Goal: Transaction & Acquisition: Register for event/course

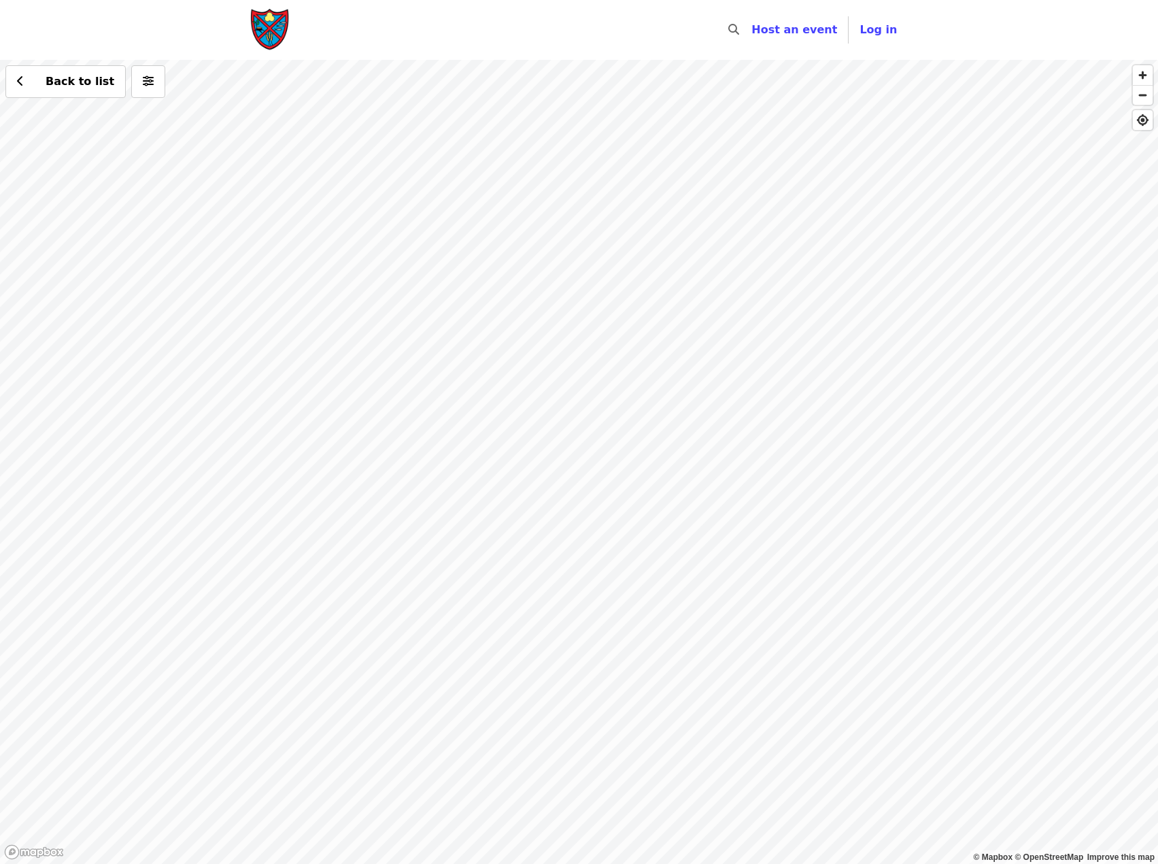
click at [320, 580] on div "Back to list" at bounding box center [579, 462] width 1158 height 804
drag, startPoint x: 847, startPoint y: 490, endPoint x: 799, endPoint y: 486, distance: 48.5
click at [799, 486] on div "Back to list" at bounding box center [579, 462] width 1158 height 804
click at [692, 581] on div "Back to list" at bounding box center [579, 462] width 1158 height 804
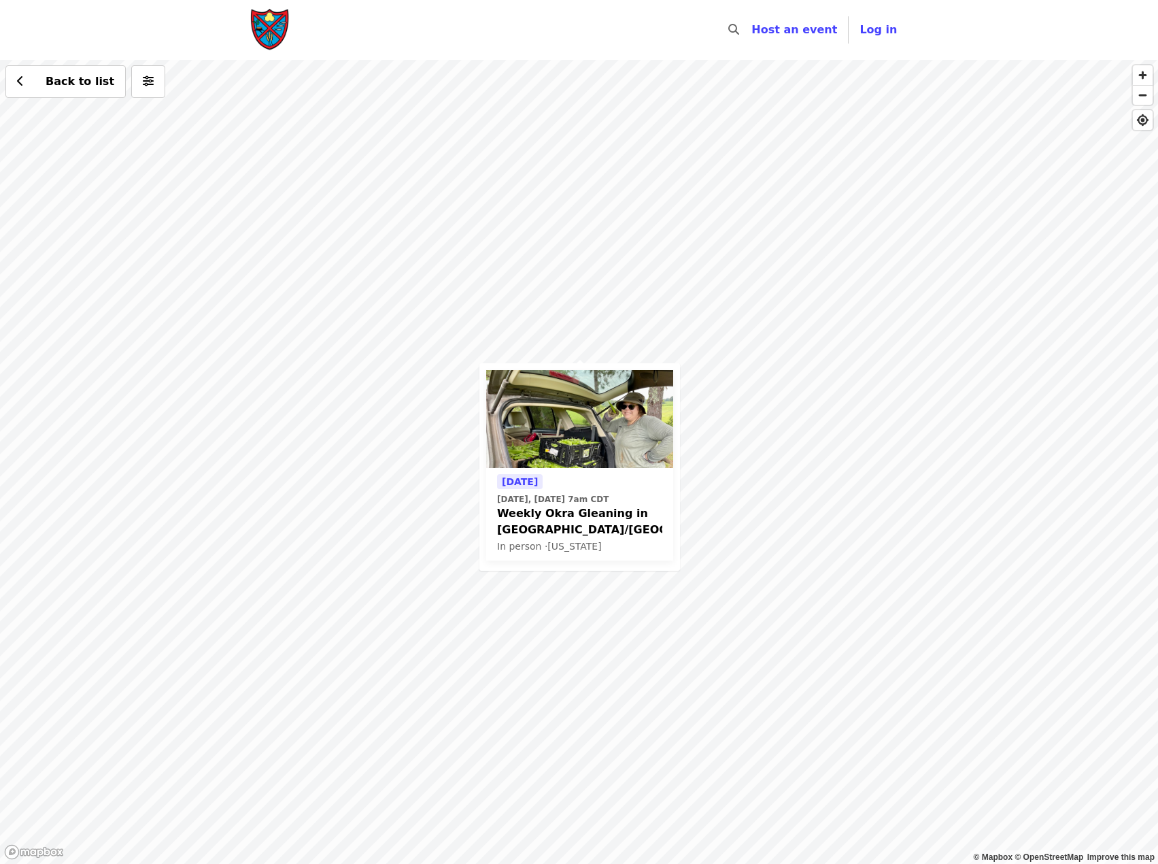
click at [790, 564] on div "[DATE] [DATE], [DATE] 7am CDT Weekly Okra Gleaning in [GEOGRAPHIC_DATA]/[PERSON…" at bounding box center [579, 462] width 1158 height 804
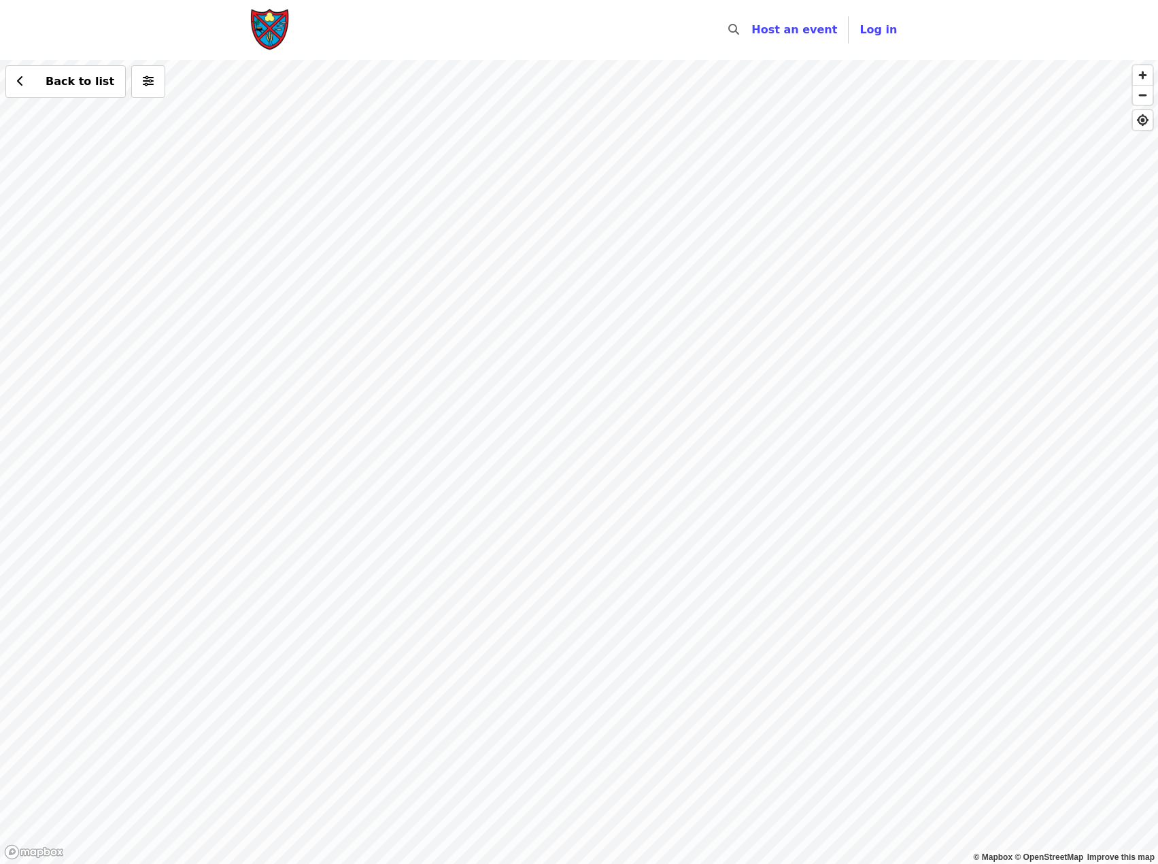
click at [866, 428] on div "Back to list" at bounding box center [579, 462] width 1158 height 804
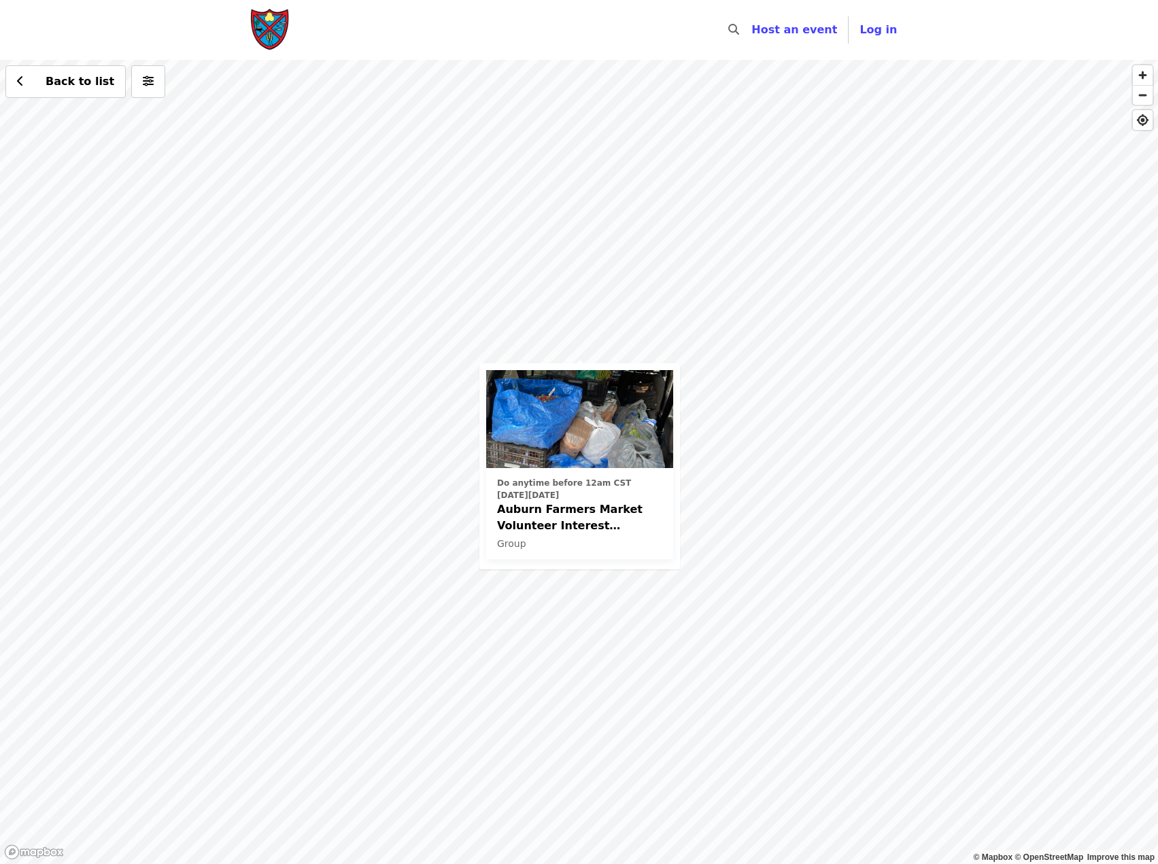
click at [866, 428] on div "Do anytime before 12am CST [DATE][DATE] Auburn Farmers Market Volunteer Interes…" at bounding box center [579, 462] width 1158 height 804
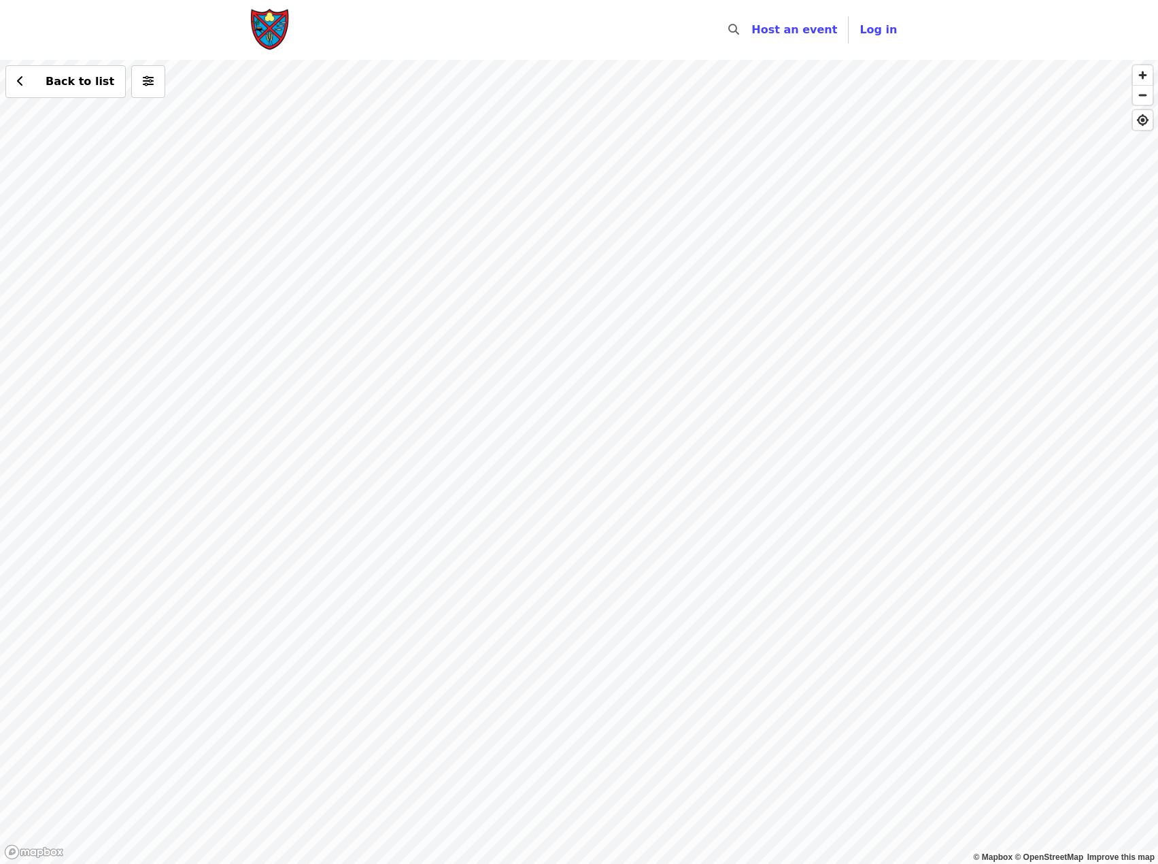
drag, startPoint x: 236, startPoint y: 163, endPoint x: 339, endPoint y: 282, distance: 157.6
click at [339, 282] on div "Back to list" at bounding box center [579, 462] width 1158 height 804
click at [378, 203] on div "Back to list" at bounding box center [579, 462] width 1158 height 804
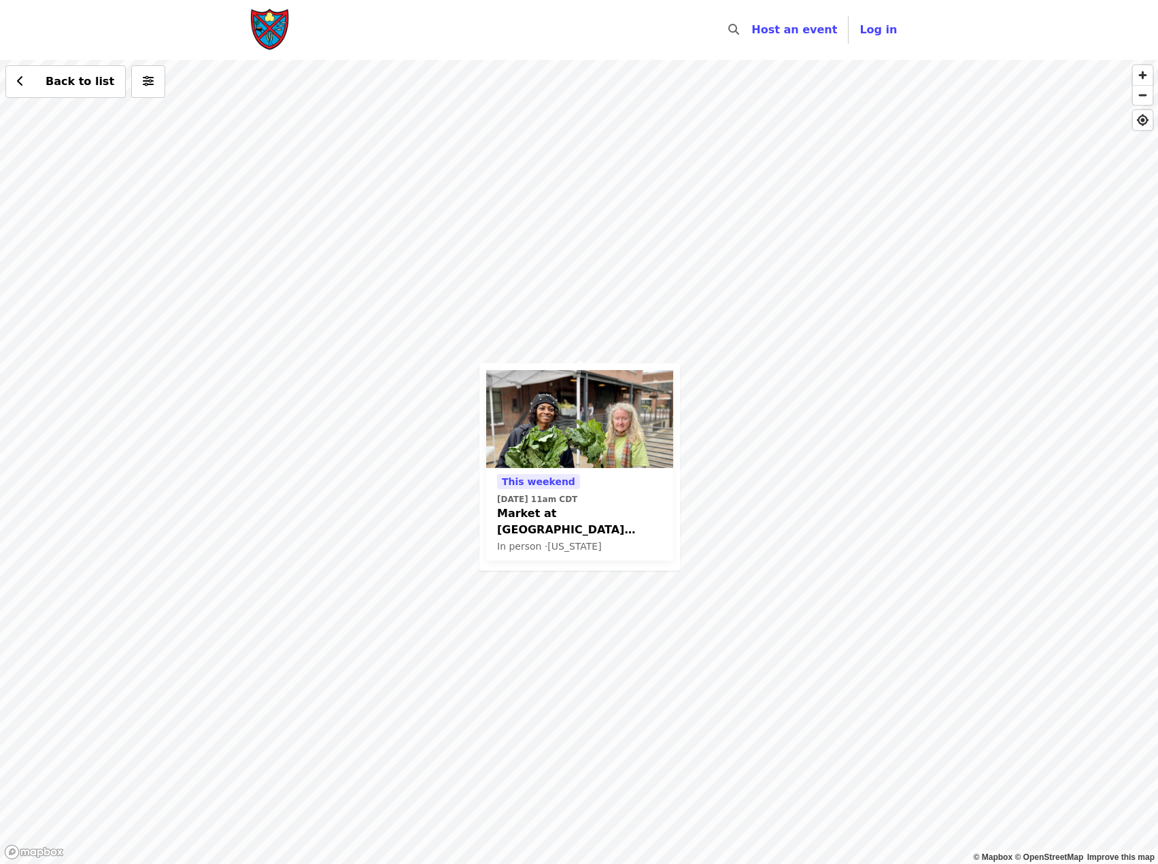
click at [589, 509] on span "Market at [GEOGRAPHIC_DATA] Glean Team" at bounding box center [579, 521] width 165 height 33
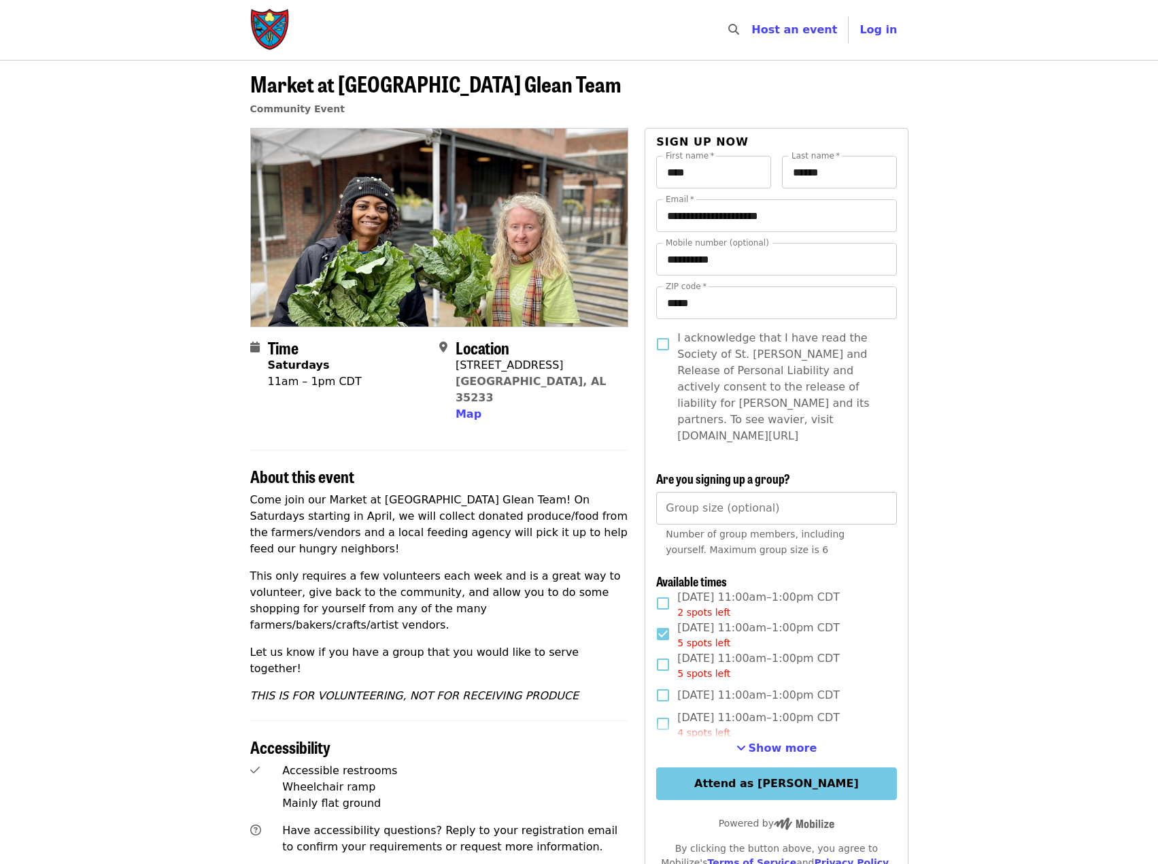
click at [733, 492] on input "Group size (optional)" at bounding box center [776, 508] width 240 height 33
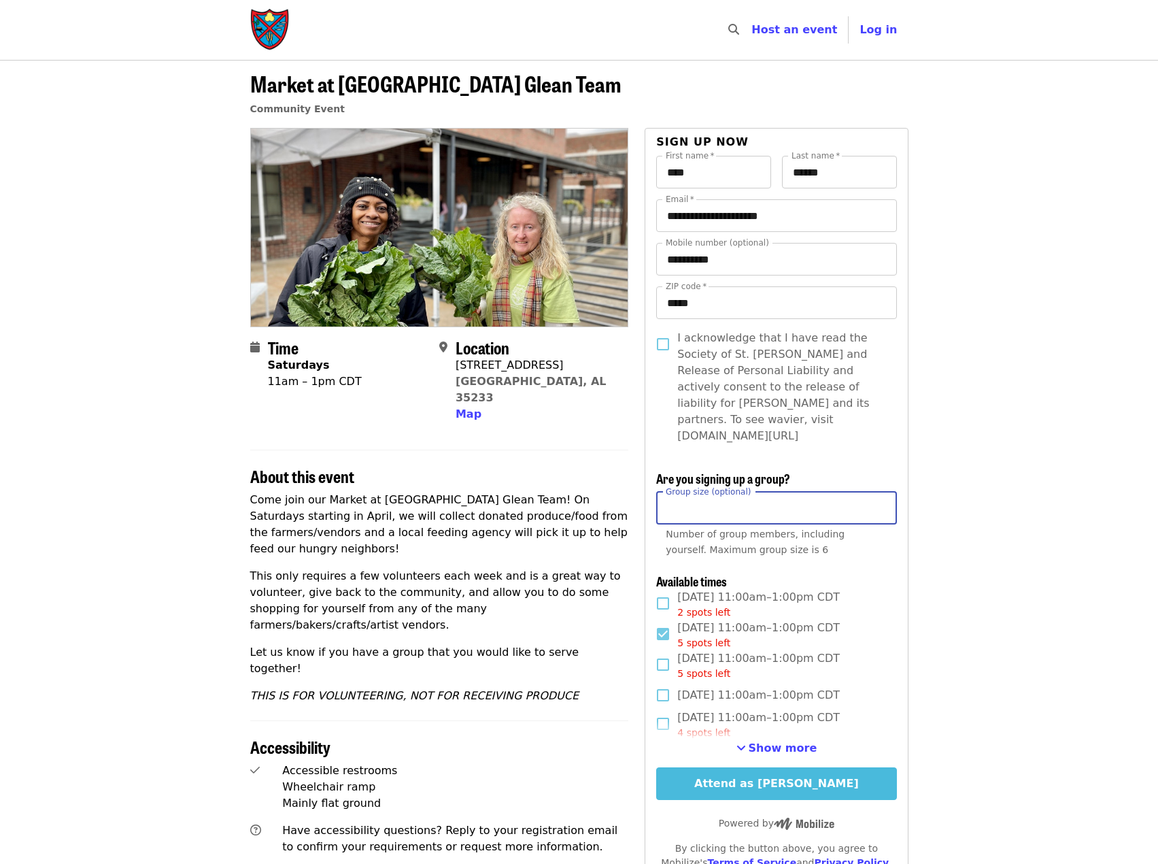
type input "*"
click at [845, 767] on button "Attend as Mary" at bounding box center [776, 783] width 240 height 33
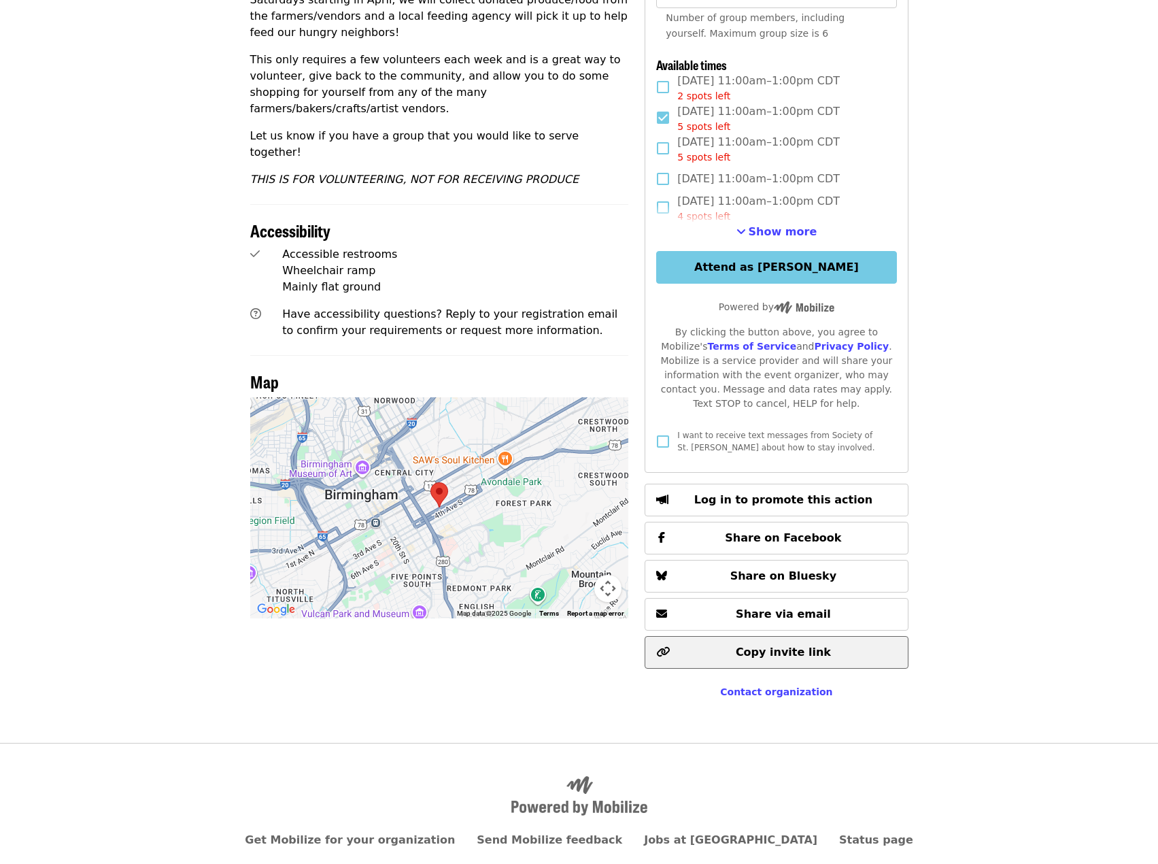
scroll to position [539, 0]
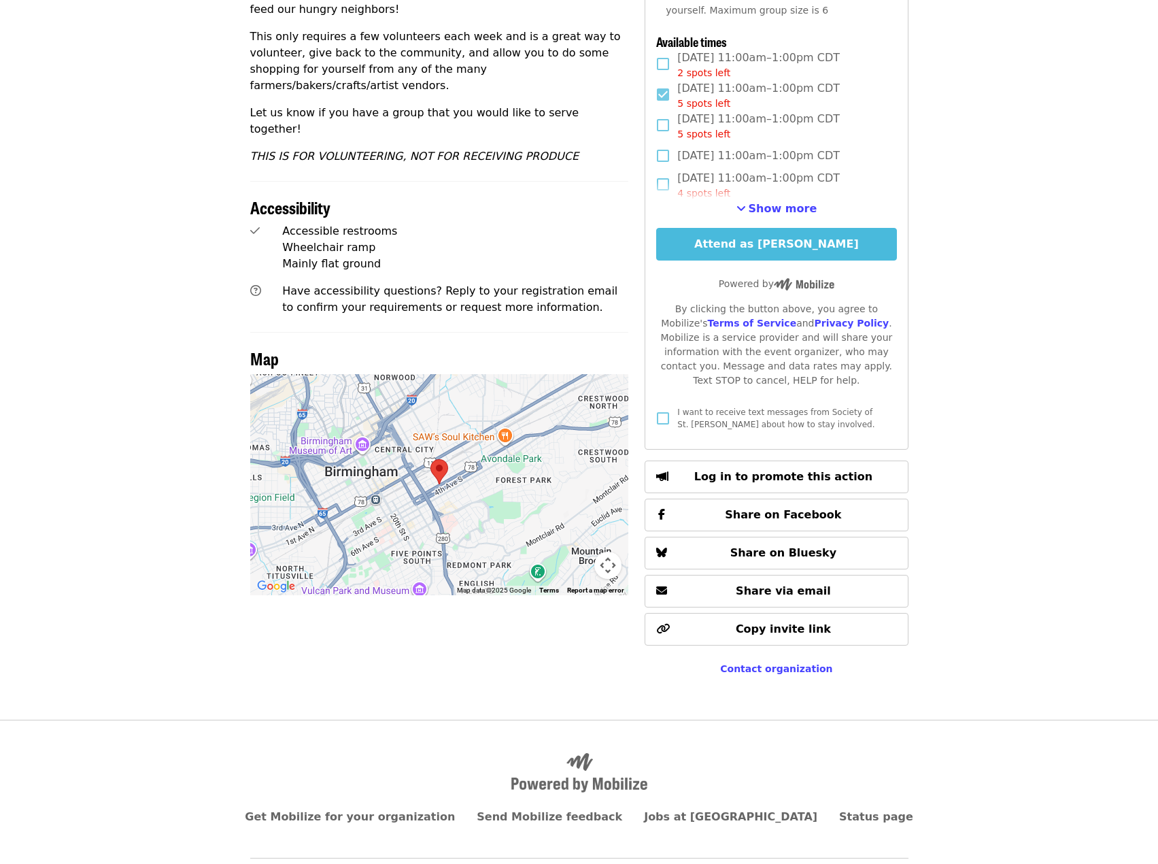
click at [808, 228] on button "Attend as Mary" at bounding box center [776, 244] width 240 height 33
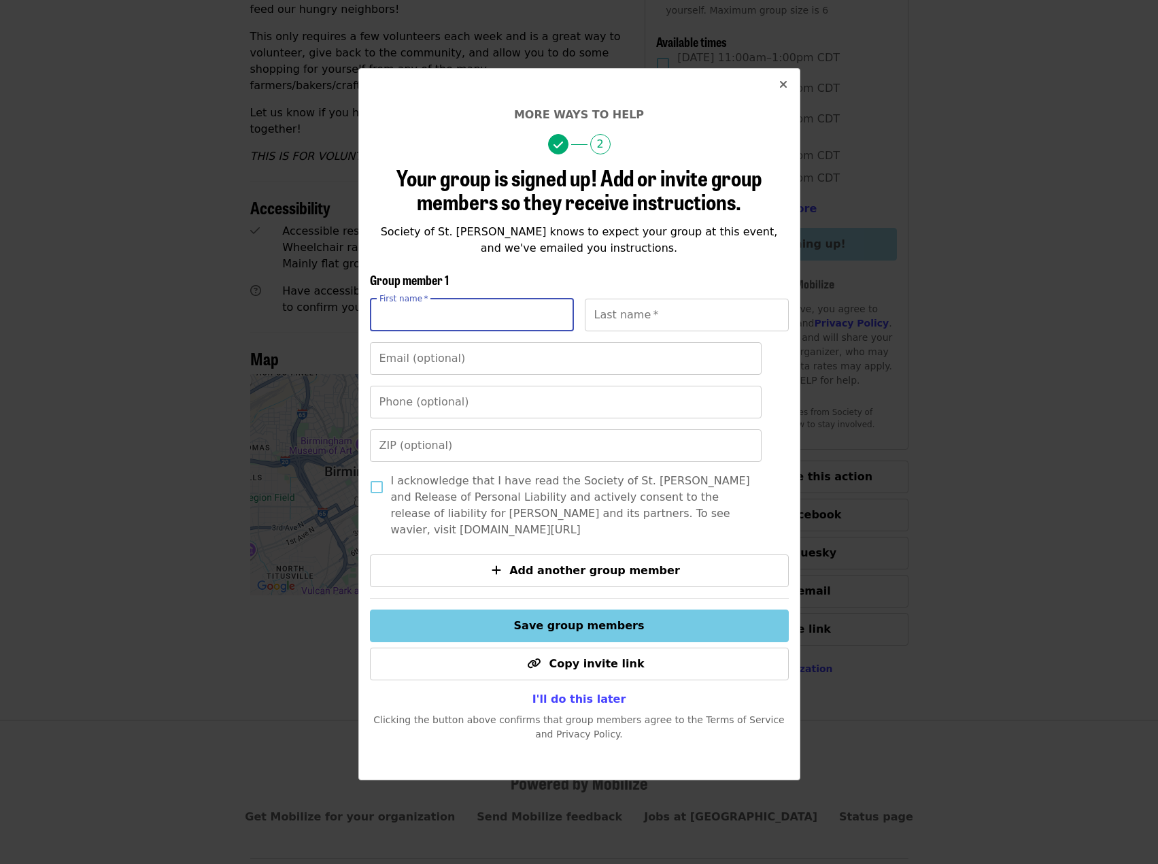
click at [462, 320] on input "First name   *" at bounding box center [472, 315] width 204 height 33
type input "****"
type input "******"
type input "**********"
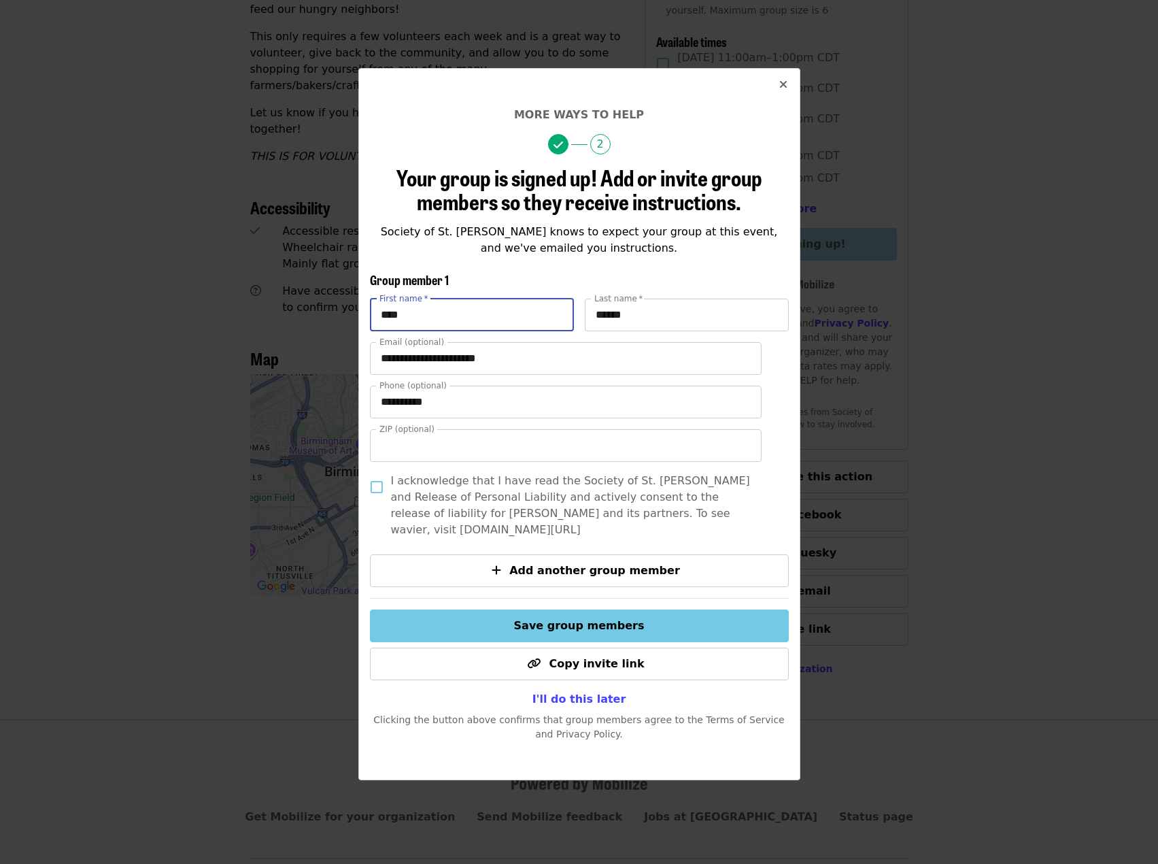
type input "*****"
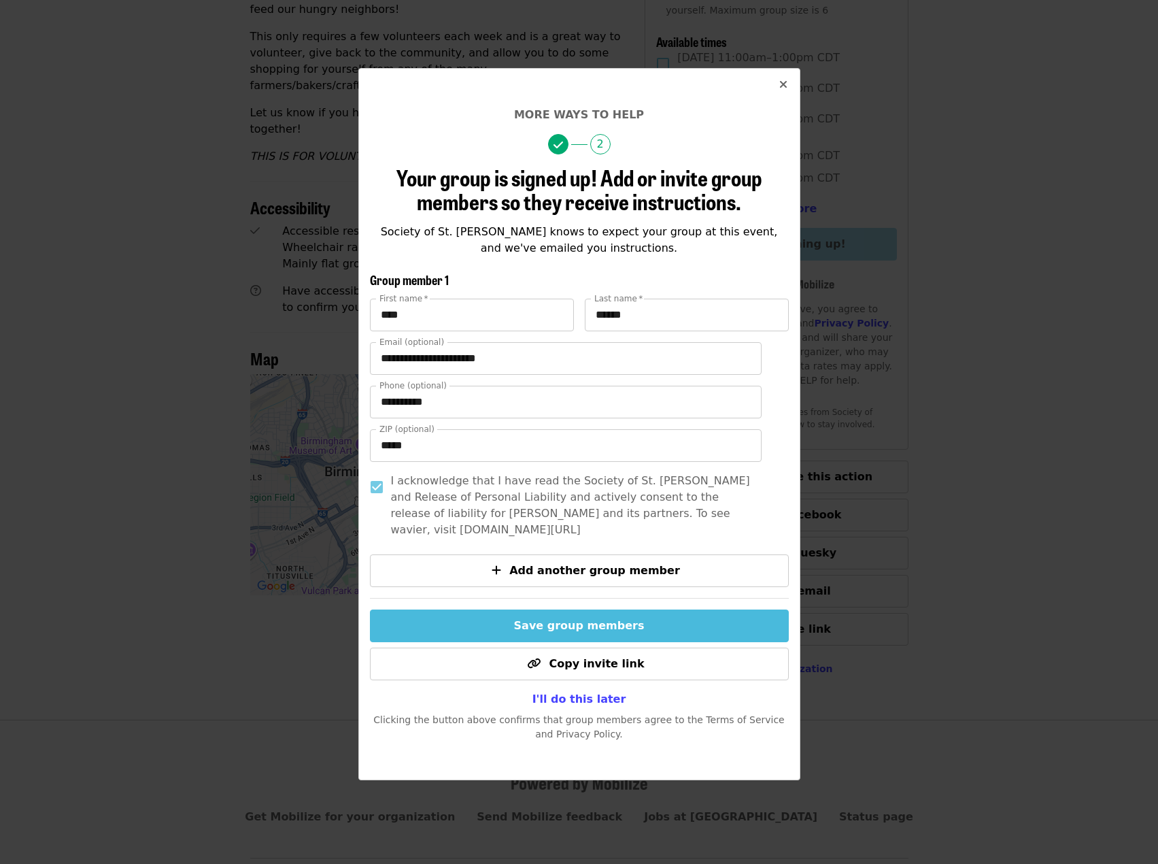
click at [598, 628] on span "Save group members" at bounding box center [579, 625] width 131 height 13
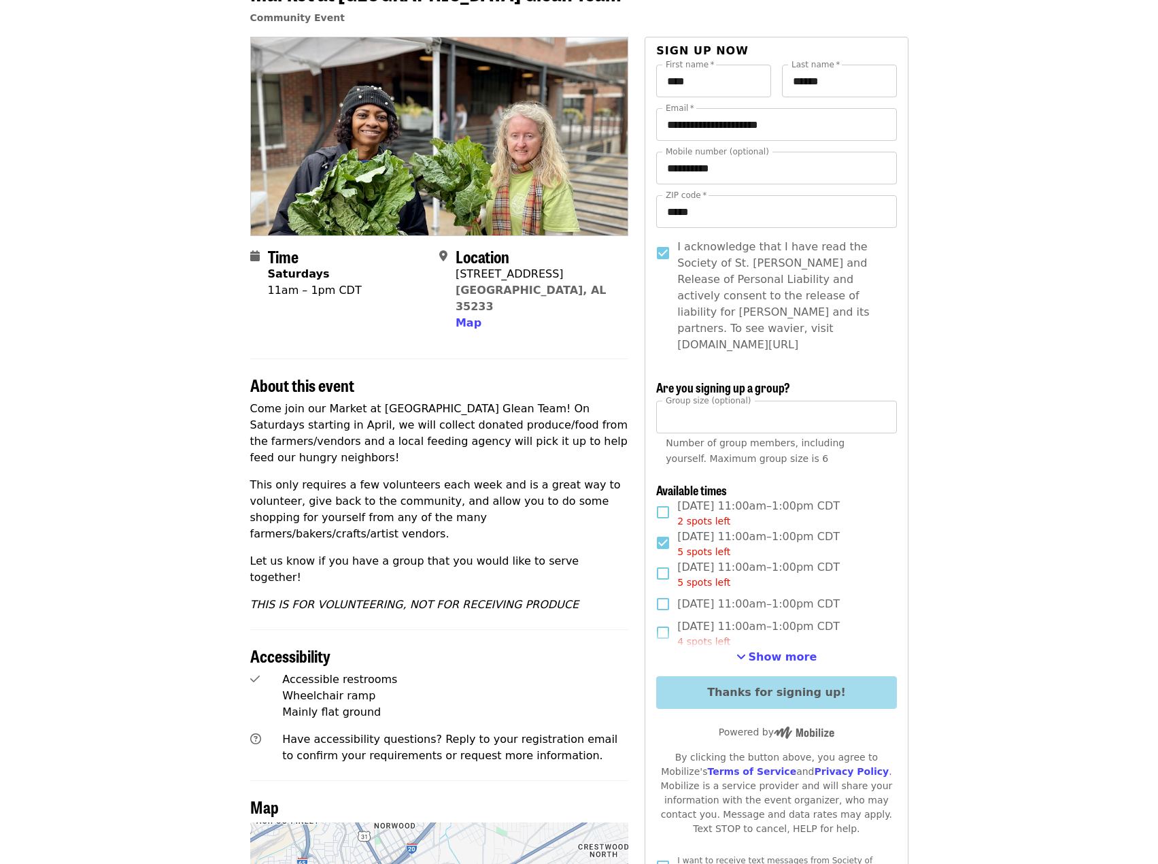
scroll to position [0, 0]
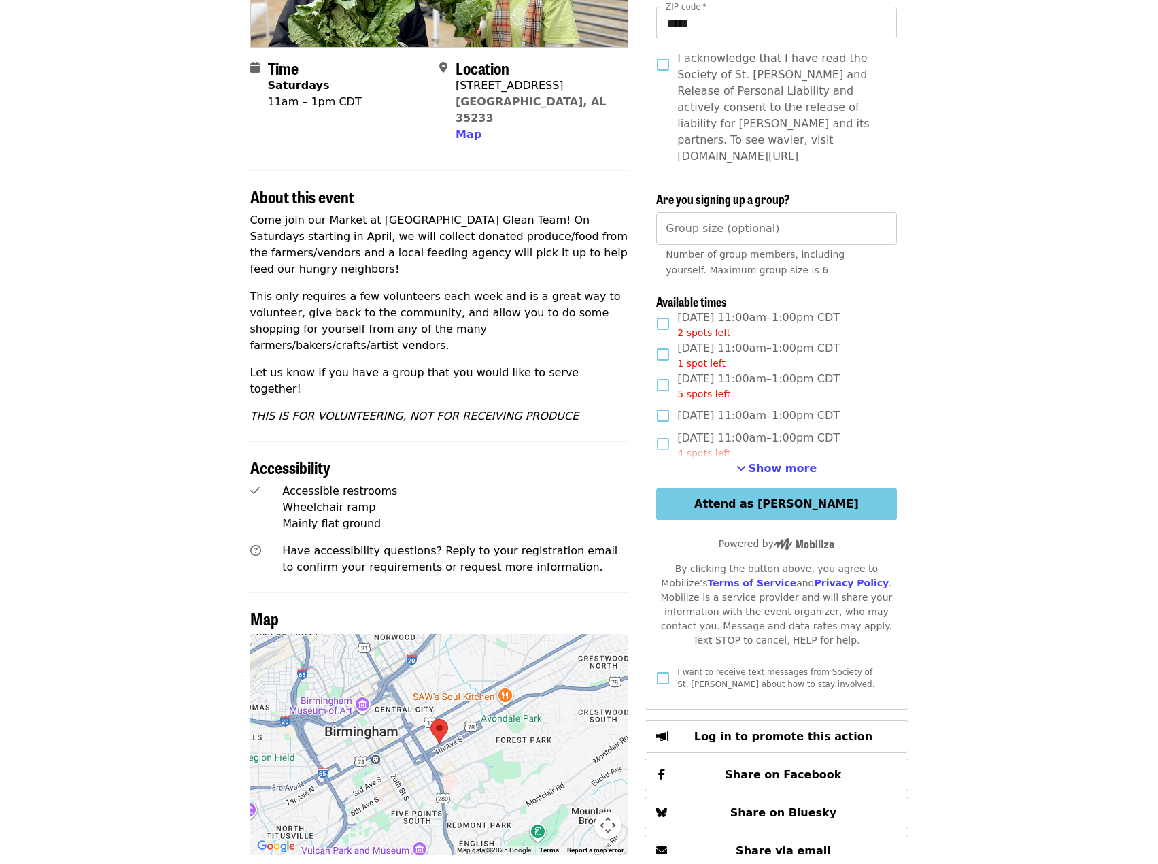
scroll to position [476, 0]
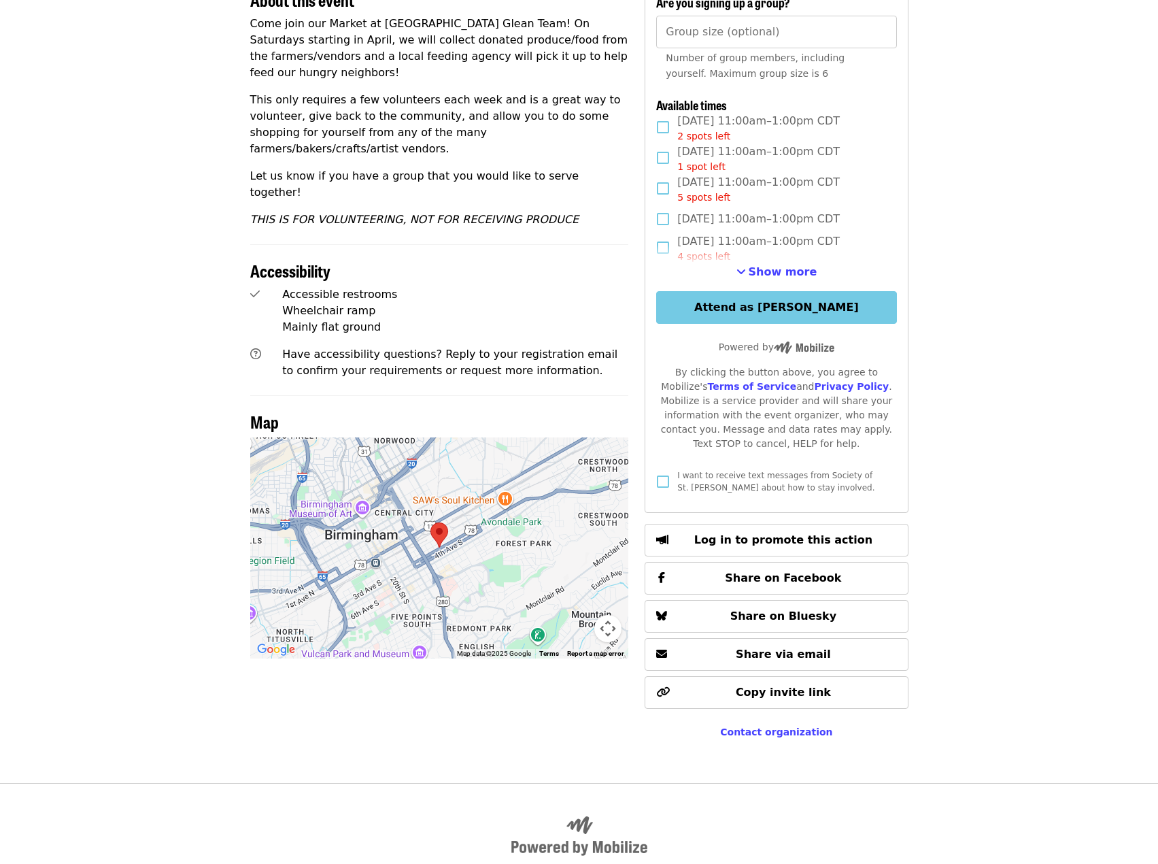
drag, startPoint x: 791, startPoint y: 250, endPoint x: 824, endPoint y: 252, distance: 33.4
click at [791, 265] on span "Show more" at bounding box center [783, 271] width 69 height 13
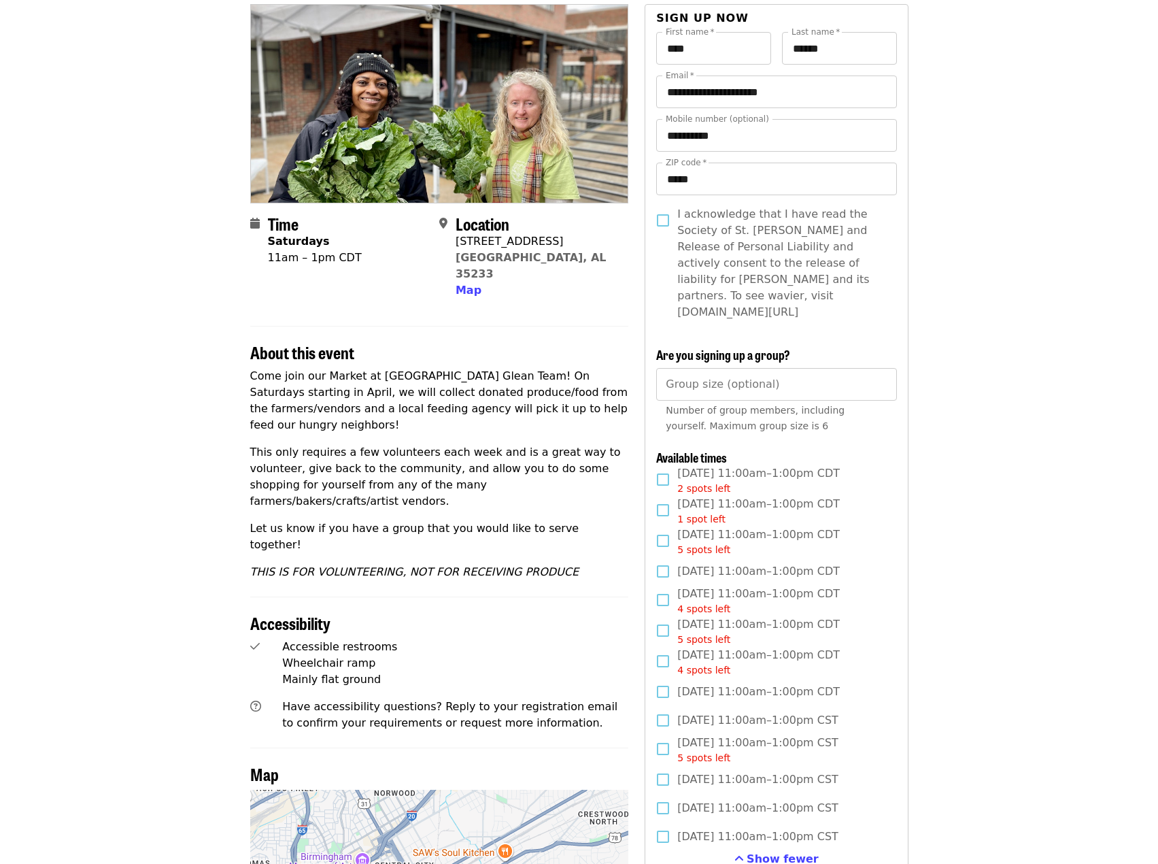
scroll to position [0, 0]
